Goal: Register for event/course

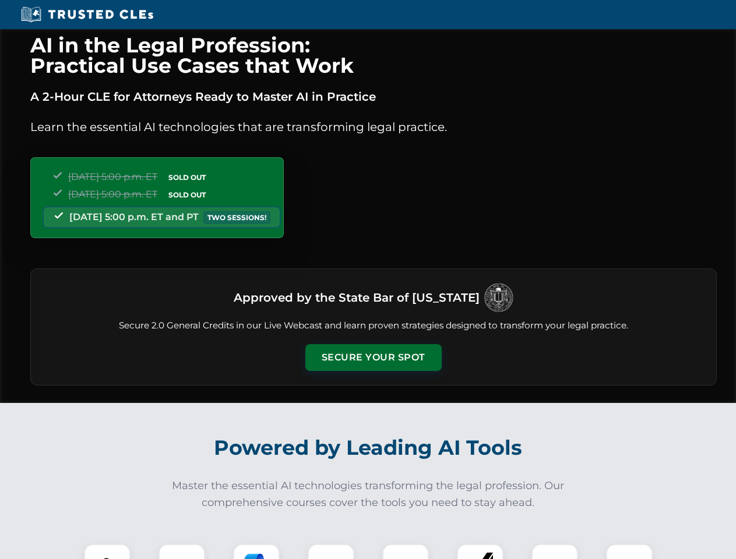
click at [373, 358] on button "Secure Your Spot" at bounding box center [373, 357] width 136 height 27
click at [107, 552] on img at bounding box center [107, 567] width 34 height 34
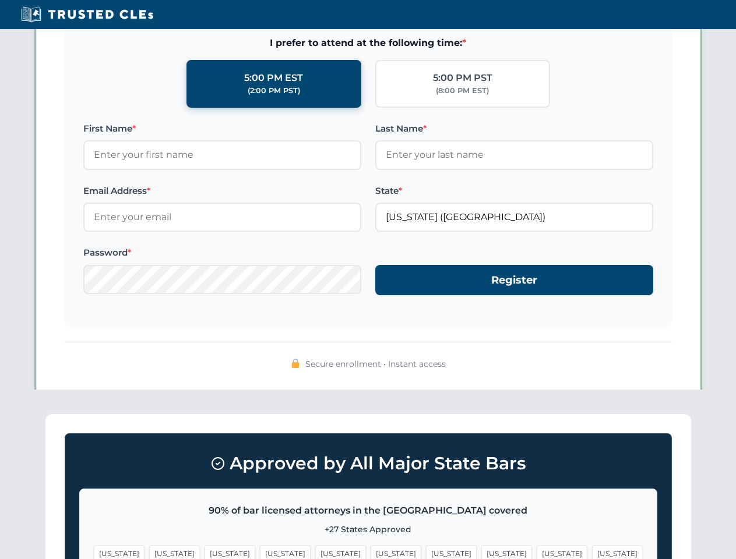
click at [426, 552] on span "[US_STATE]" at bounding box center [451, 553] width 51 height 17
click at [536, 552] on span "[US_STATE]" at bounding box center [561, 553] width 51 height 17
